Goal: Check status: Check status

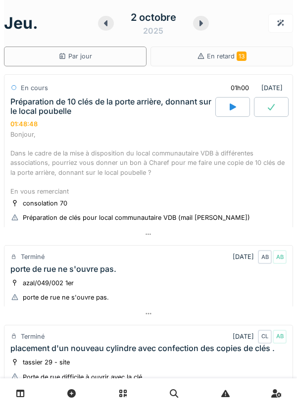
click at [200, 28] on div at bounding box center [201, 23] width 16 height 15
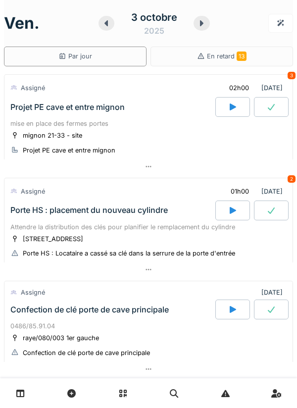
click at [200, 27] on div at bounding box center [201, 23] width 16 height 15
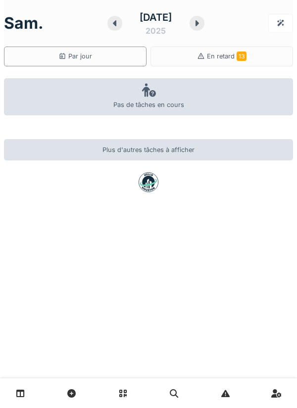
click at [204, 30] on div at bounding box center [196, 23] width 15 height 15
click at [202, 28] on div at bounding box center [195, 23] width 15 height 15
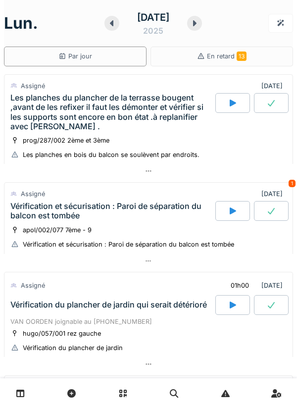
click at [199, 25] on icon at bounding box center [194, 23] width 10 height 8
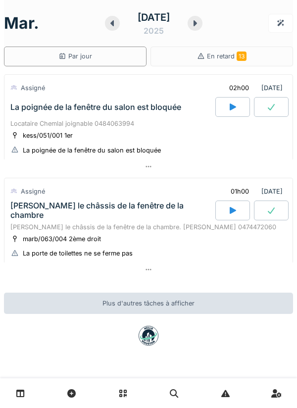
click at [197, 24] on icon at bounding box center [194, 23] width 3 height 6
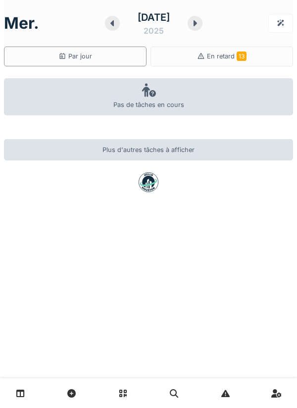
click at [197, 23] on icon at bounding box center [194, 23] width 3 height 6
